Goal: Transaction & Acquisition: Purchase product/service

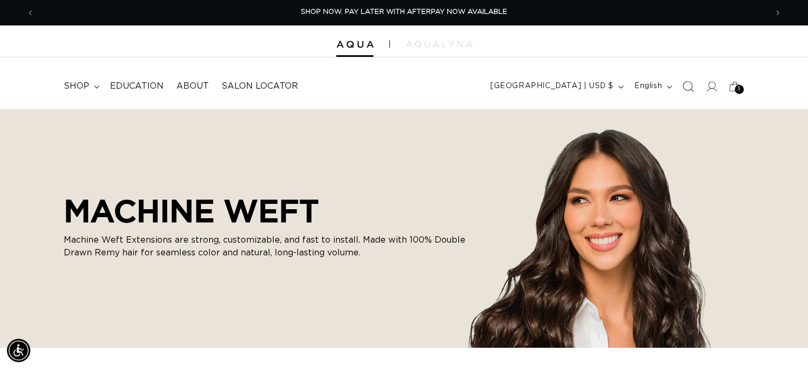
click at [690, 84] on icon "Search" at bounding box center [687, 86] width 11 height 11
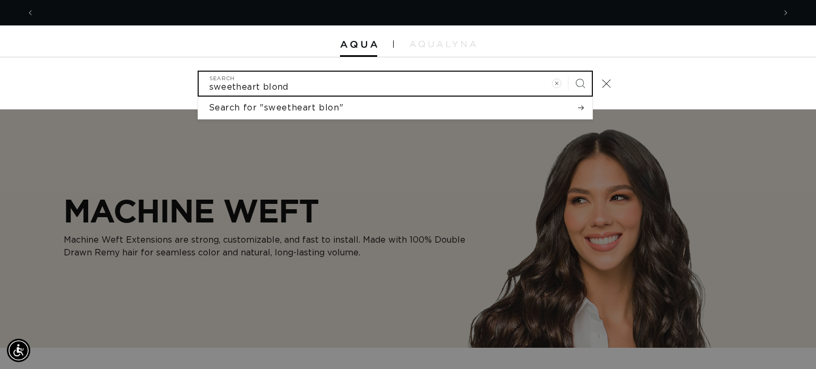
scroll to position [0, 741]
type input "sweetheart blonde"
click at [569, 72] on button "Search" at bounding box center [580, 83] width 23 height 23
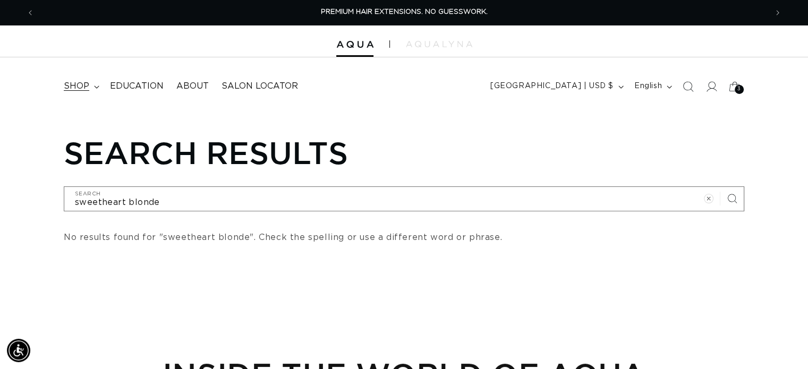
click at [92, 88] on summary "shop" at bounding box center [80, 86] width 46 height 24
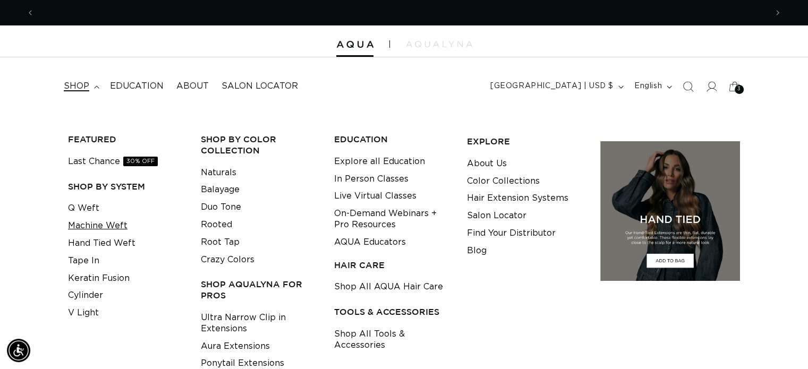
scroll to position [0, 1465]
click at [103, 223] on link "Machine Weft" at bounding box center [98, 226] width 60 height 18
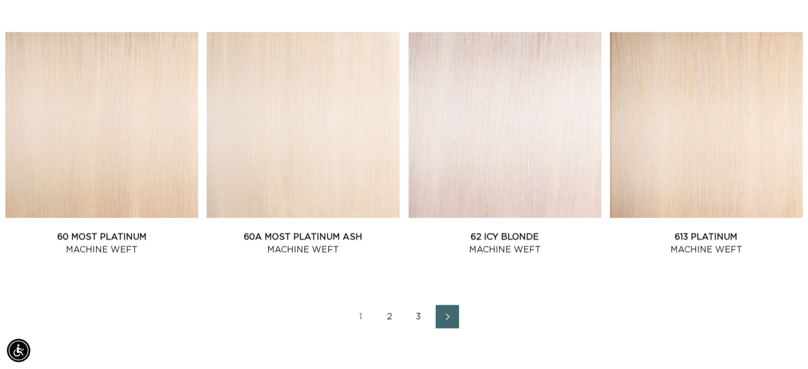
scroll to position [0, 1465]
click at [391, 317] on link "2" at bounding box center [389, 316] width 23 height 23
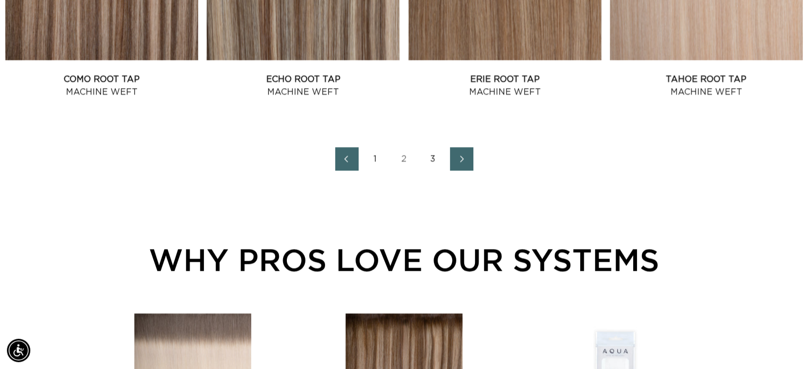
click at [434, 158] on link "3" at bounding box center [432, 158] width 23 height 23
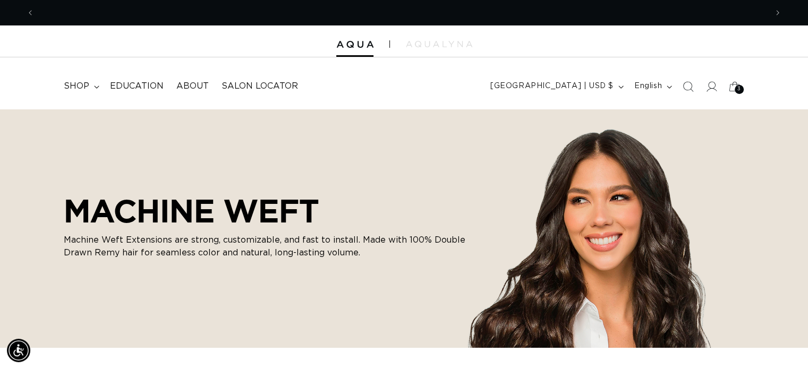
scroll to position [0, 733]
click at [86, 83] on span "shop" at bounding box center [77, 86] width 26 height 11
